Goal: Check status: Check status

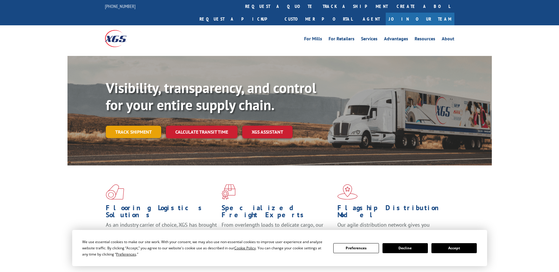
click at [138, 126] on link "Track shipment" at bounding box center [133, 132] width 55 height 12
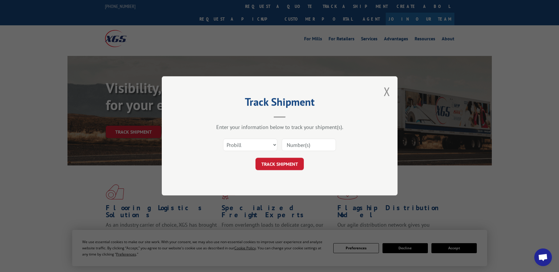
click at [303, 144] on input at bounding box center [309, 145] width 54 height 12
type input "17422211"
click at [293, 166] on button "TRACK SHIPMENT" at bounding box center [279, 164] width 48 height 12
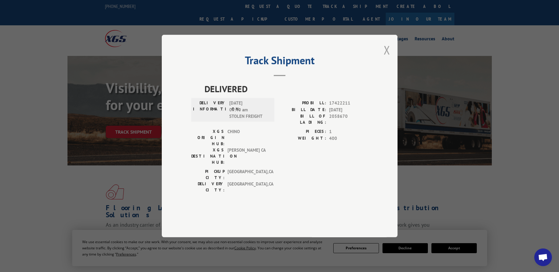
click at [388, 58] on button "Close modal" at bounding box center [387, 50] width 6 height 16
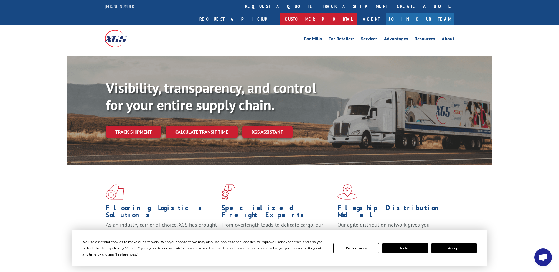
click at [357, 13] on link "Customer Portal" at bounding box center [318, 19] width 77 height 13
